Goal: Information Seeking & Learning: Learn about a topic

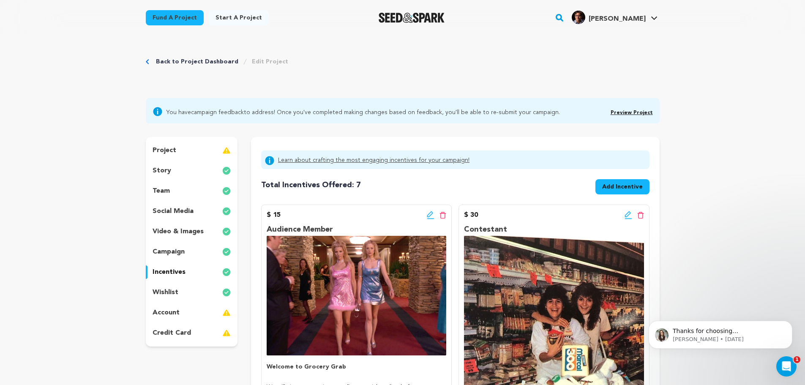
click at [625, 110] on link "Preview Project" at bounding box center [631, 112] width 42 height 5
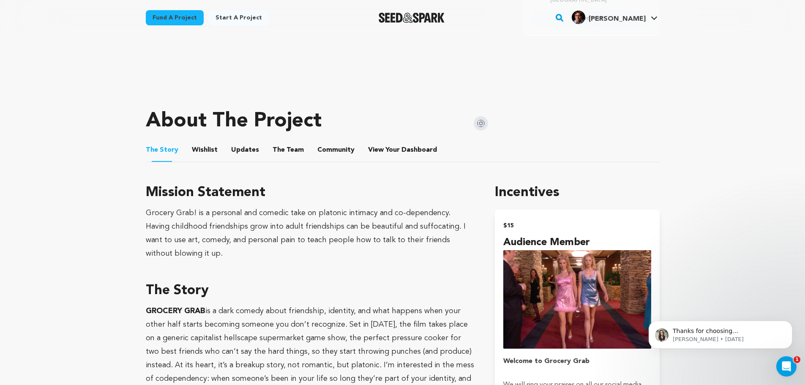
click at [278, 149] on button "The Team" at bounding box center [288, 152] width 20 height 20
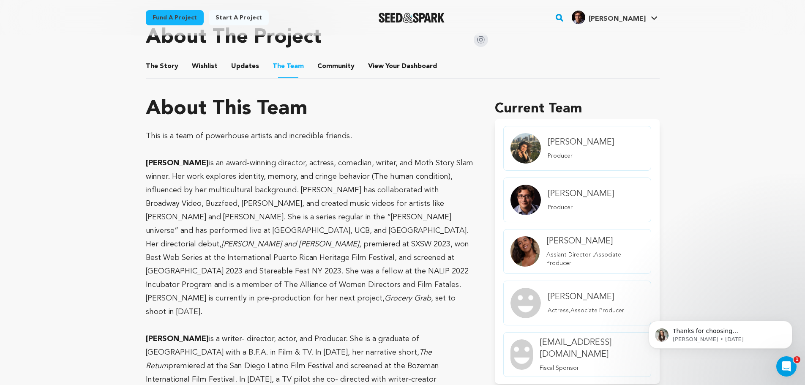
scroll to position [380, 0]
click at [160, 63] on button "The Story" at bounding box center [162, 67] width 20 height 20
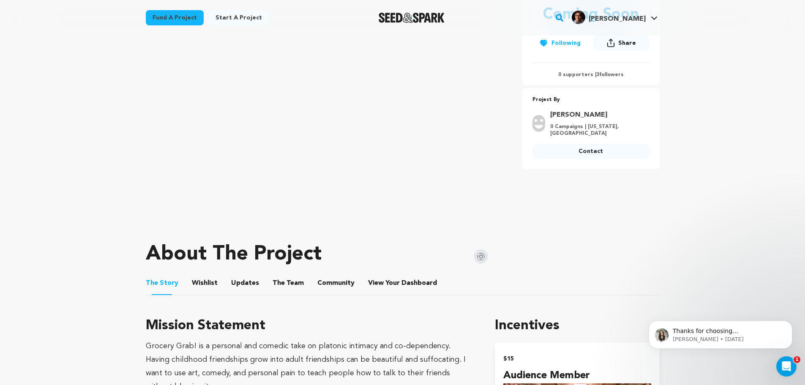
scroll to position [169, 0]
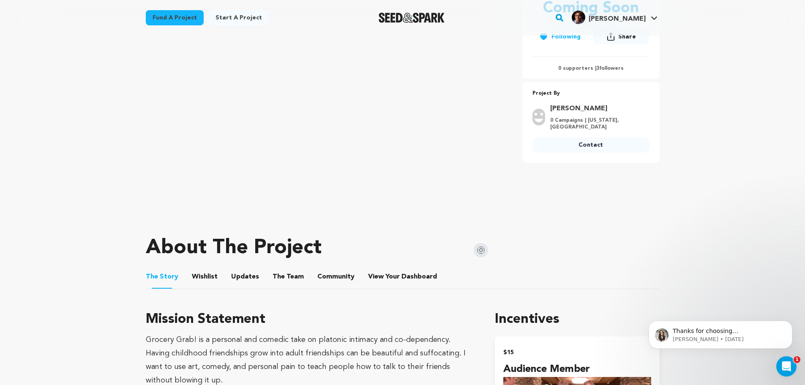
click at [284, 280] on button "The Team" at bounding box center [288, 278] width 20 height 20
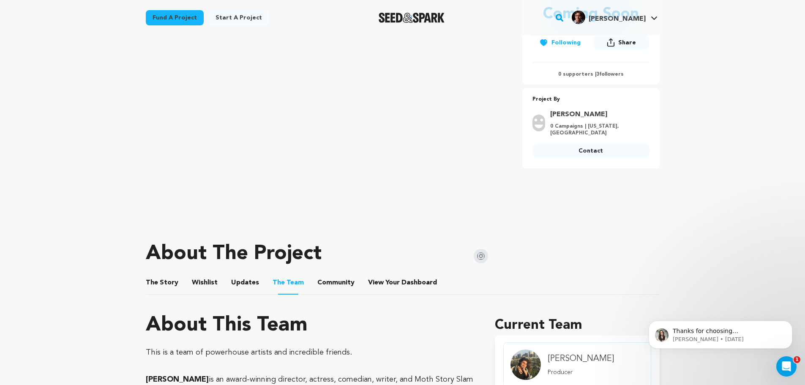
scroll to position [169, 0]
